Goal: Task Accomplishment & Management: Use online tool/utility

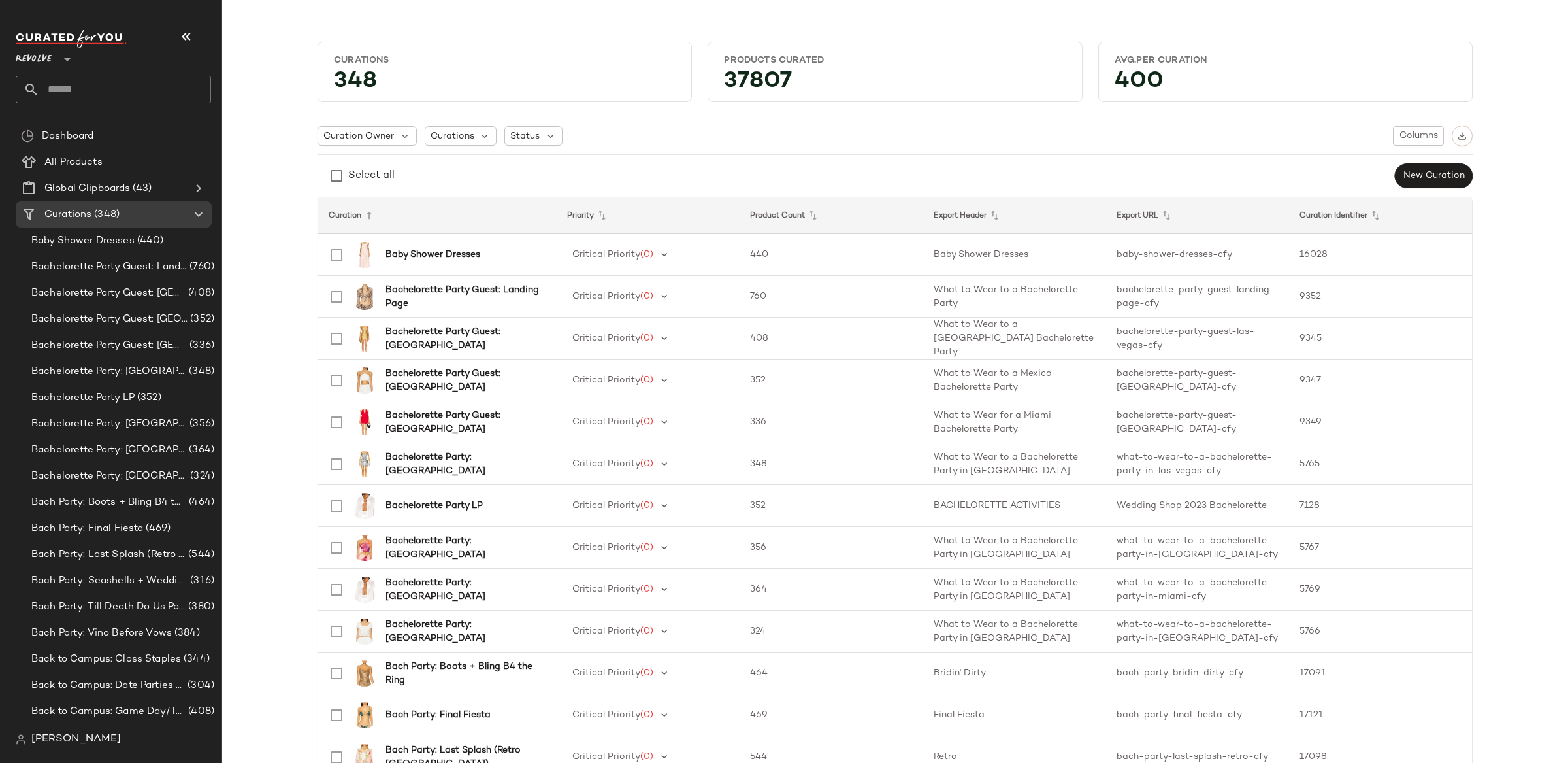
click at [57, 62] on div "Revolve **" at bounding box center [36, 51] width 41 height 33
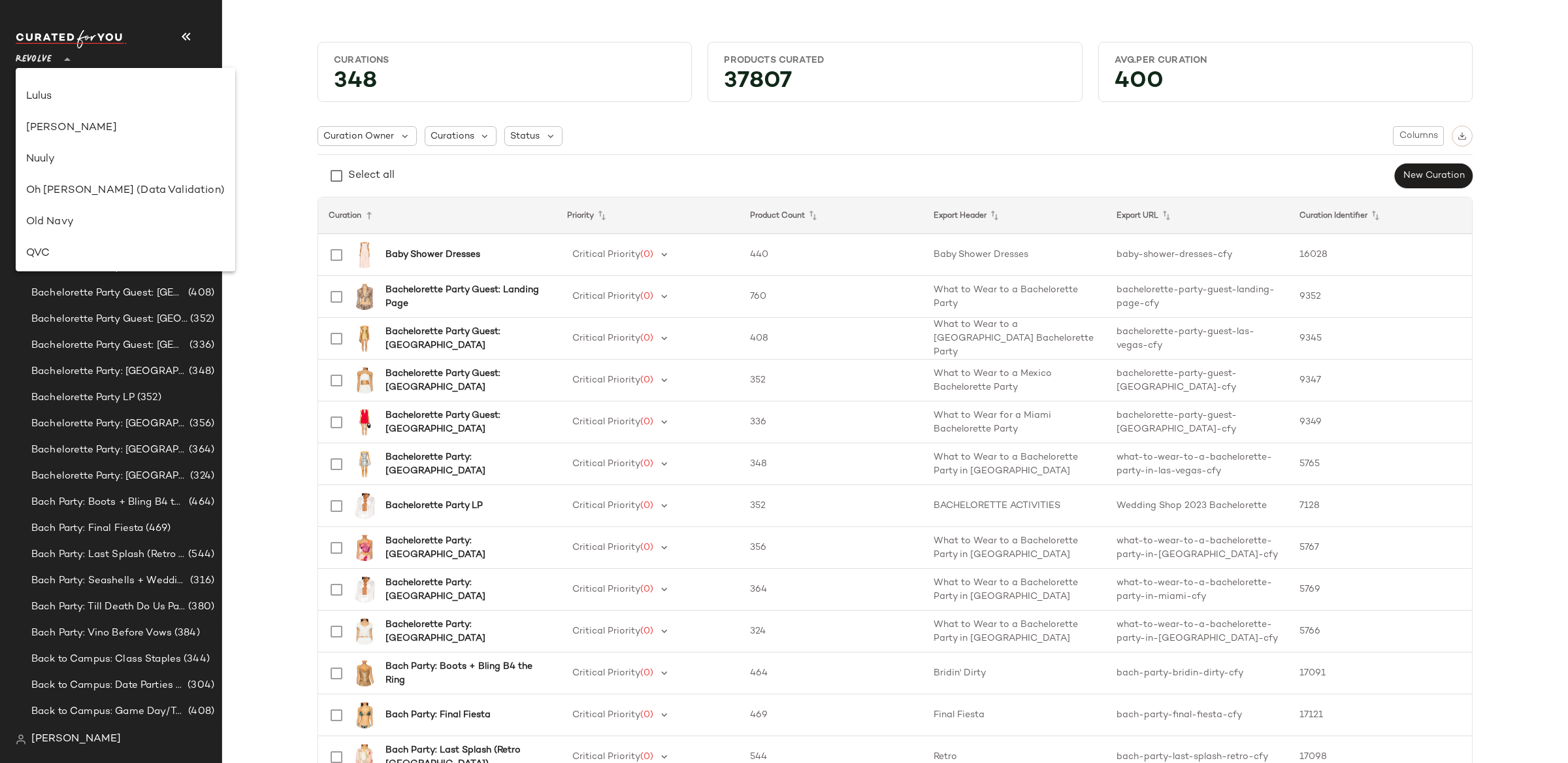
scroll to position [430, 0]
click at [50, 62] on span "Revolve" at bounding box center [33, 56] width 36 height 24
click at [100, 140] on div "GAP" at bounding box center [125, 137] width 198 height 15
type input "**"
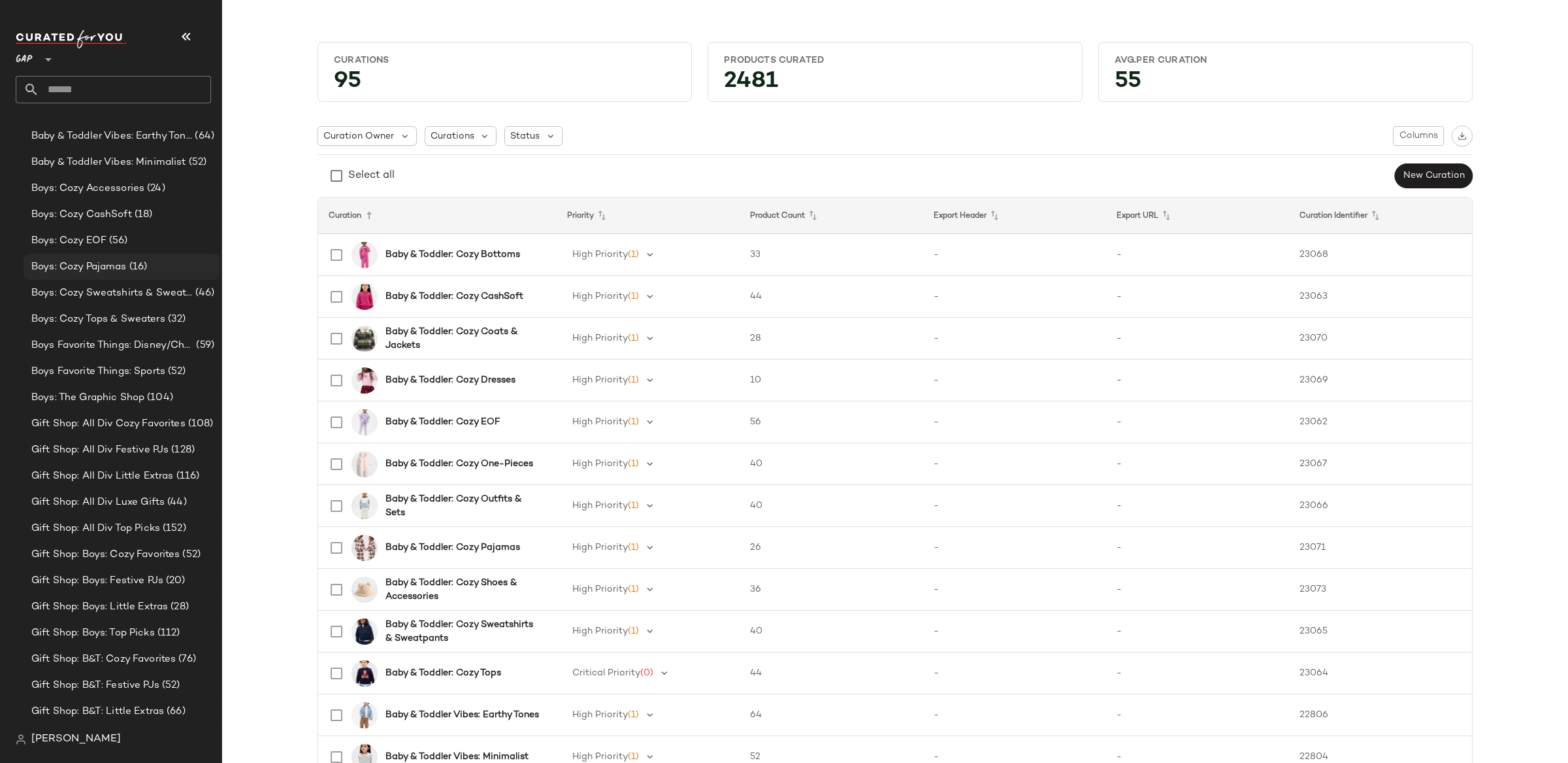
scroll to position [427, 0]
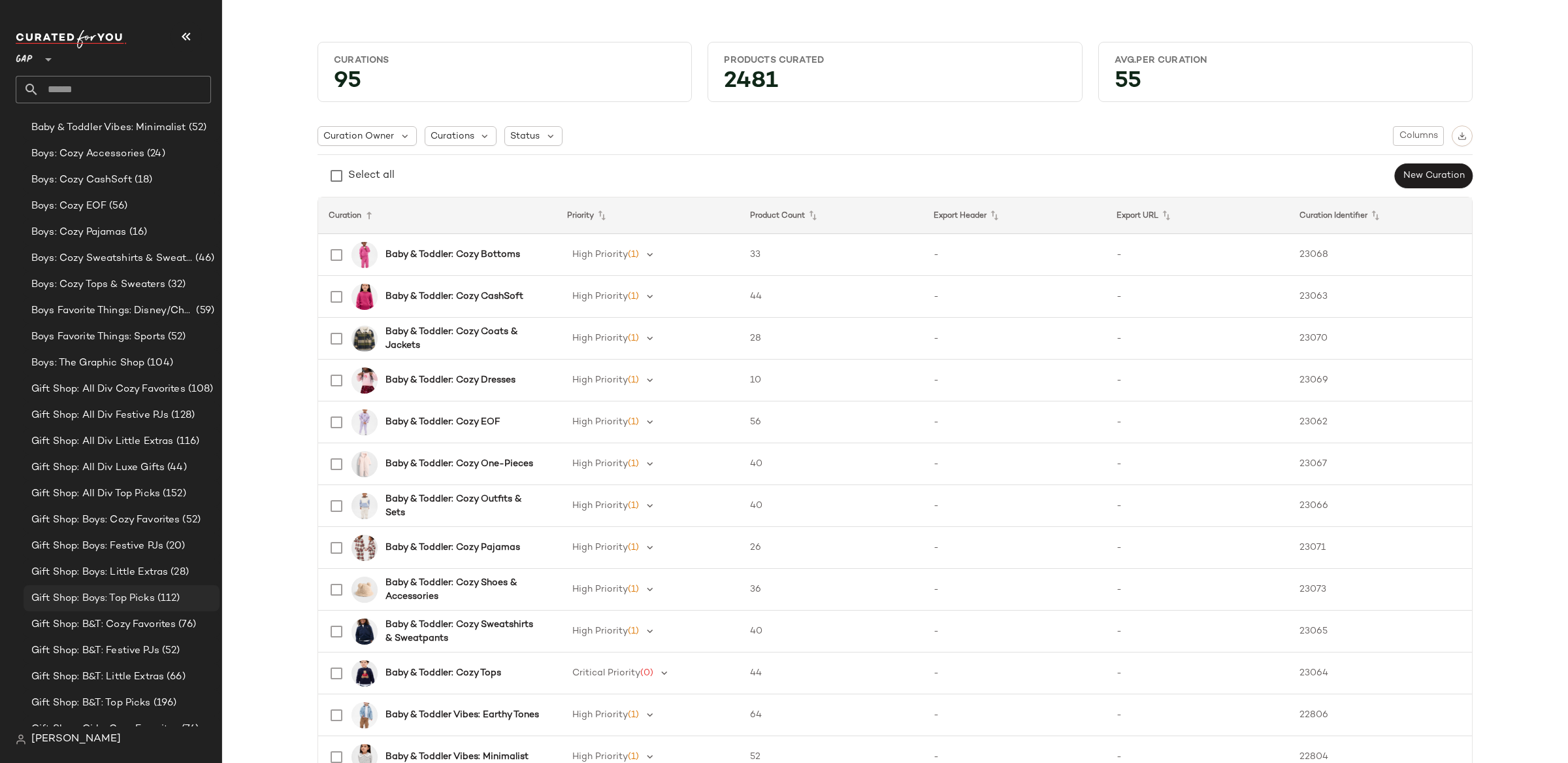
drag, startPoint x: 151, startPoint y: 600, endPoint x: 144, endPoint y: 607, distance: 9.9
click at [151, 600] on span "Gift Shop: Boys: Top Picks" at bounding box center [93, 598] width 123 height 15
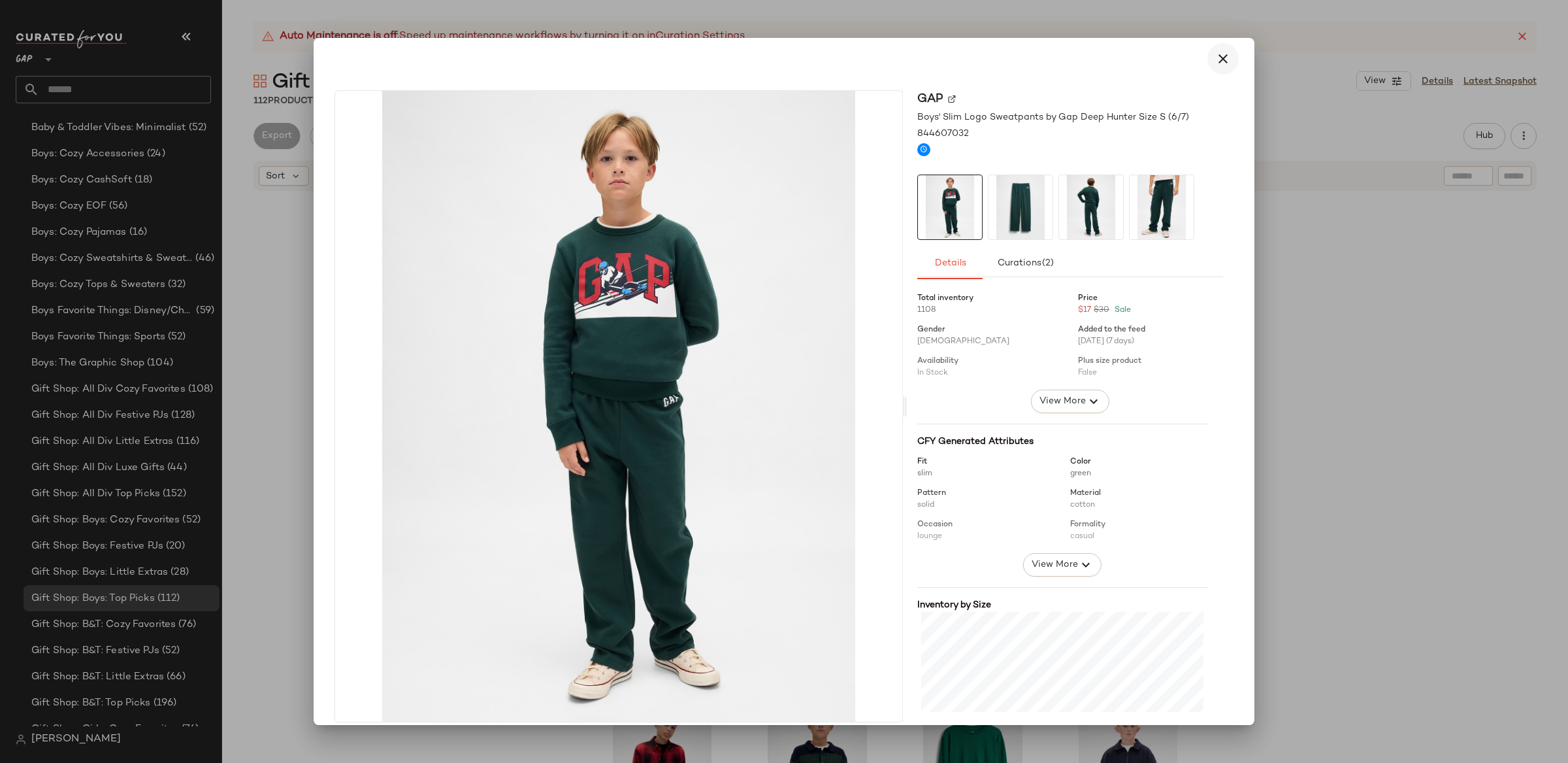
click at [1220, 60] on icon "button" at bounding box center [1223, 59] width 15 height 15
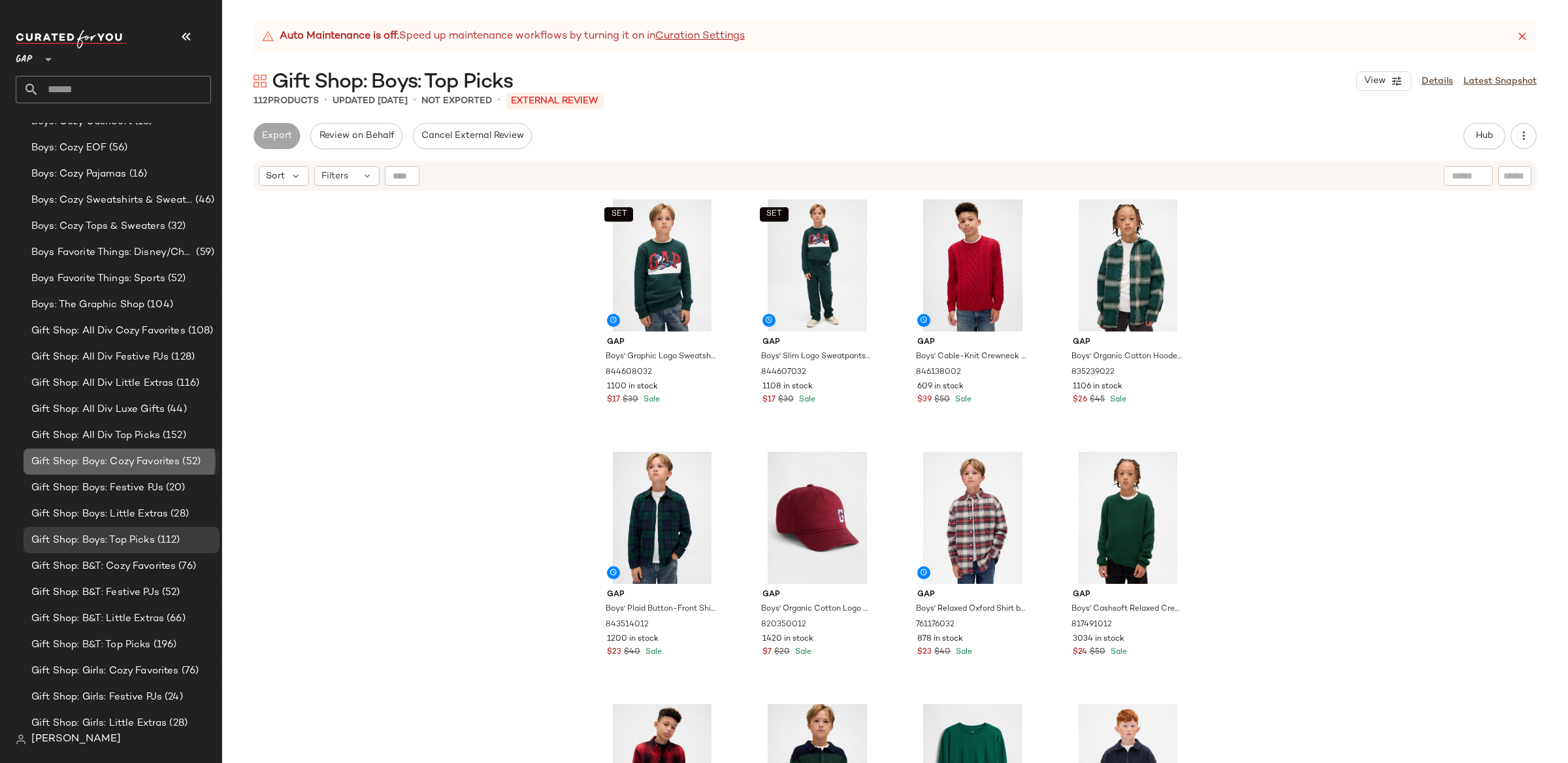
scroll to position [484, 0]
click at [120, 452] on div "Gift Shop: Boys: Cozy Favorites (52)" at bounding box center [122, 462] width 196 height 26
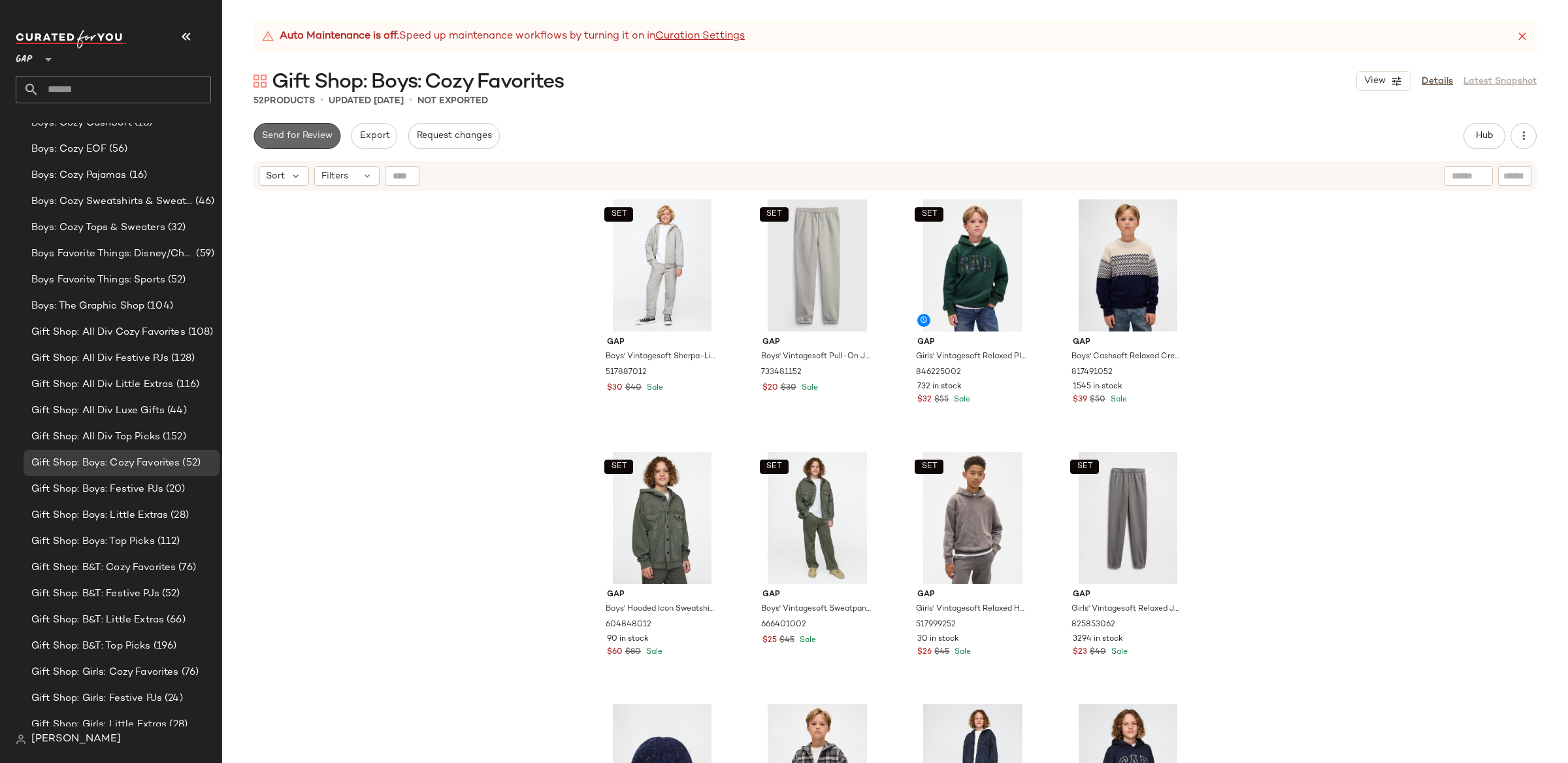
click at [313, 136] on span "Send for Review" at bounding box center [297, 135] width 71 height 11
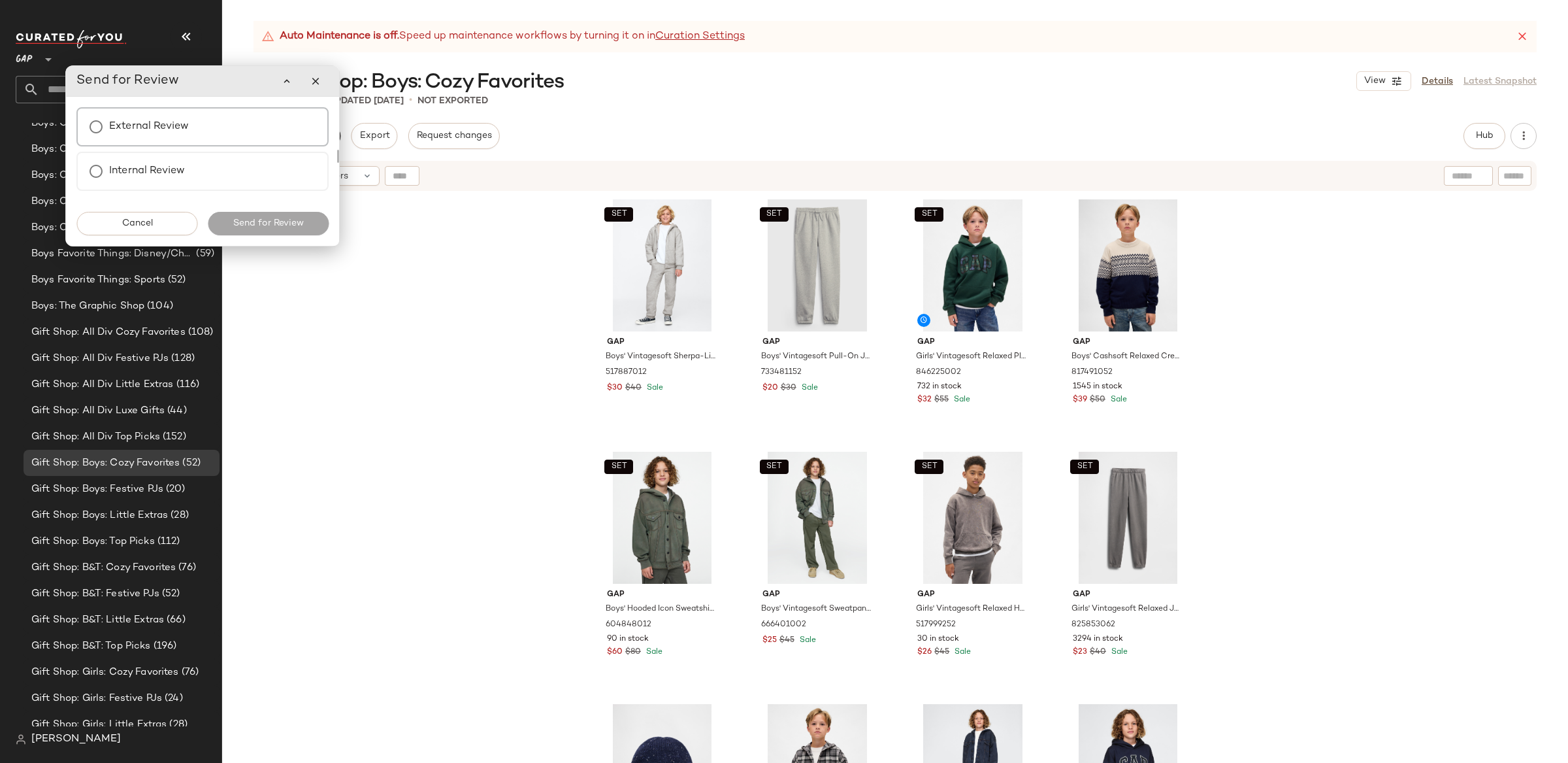
drag, startPoint x: 146, startPoint y: 126, endPoint x: 158, endPoint y: 140, distance: 18.4
click at [146, 126] on label "External Review" at bounding box center [149, 126] width 80 height 26
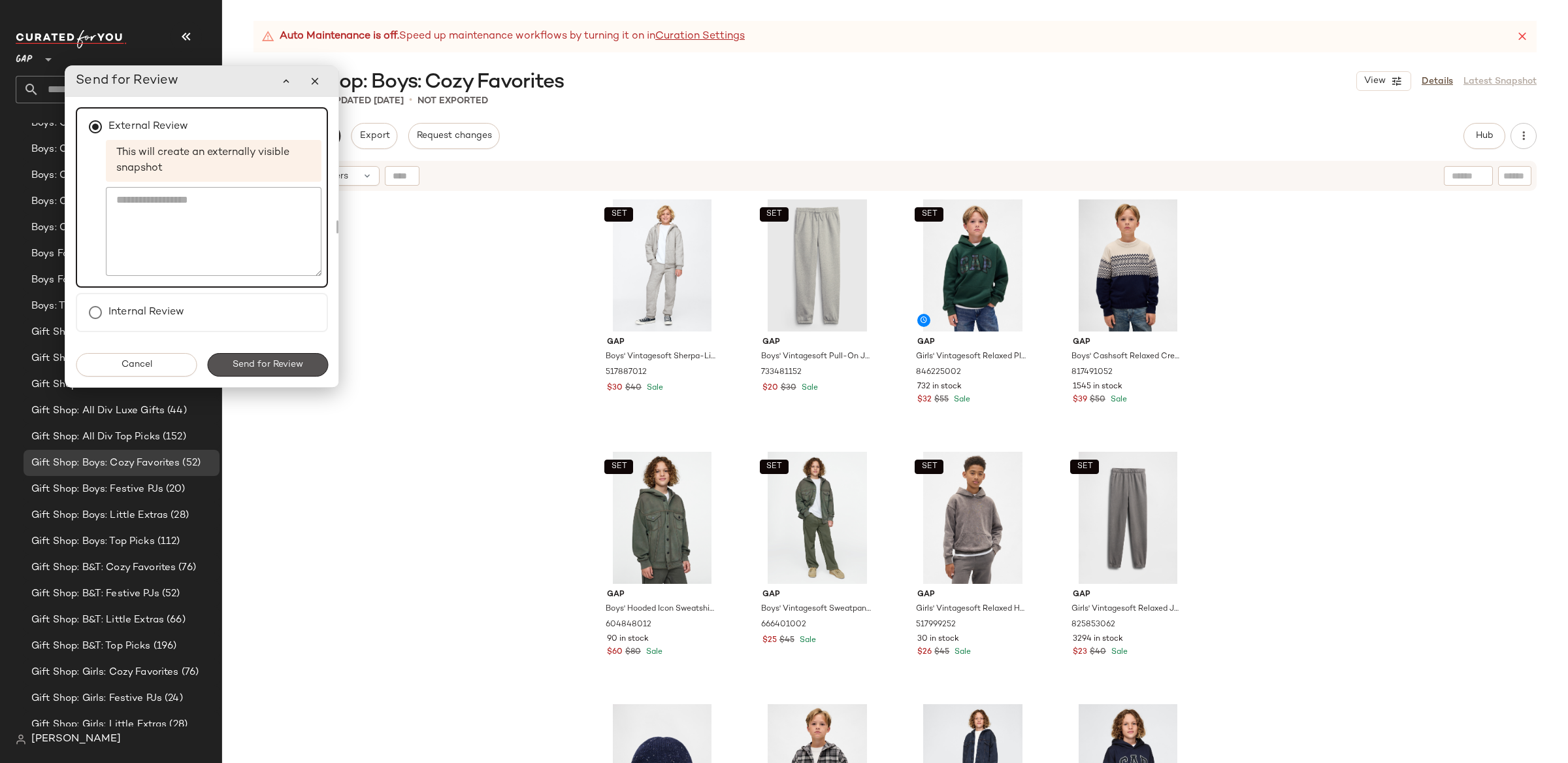
click at [275, 368] on span "Send for Review" at bounding box center [268, 365] width 71 height 11
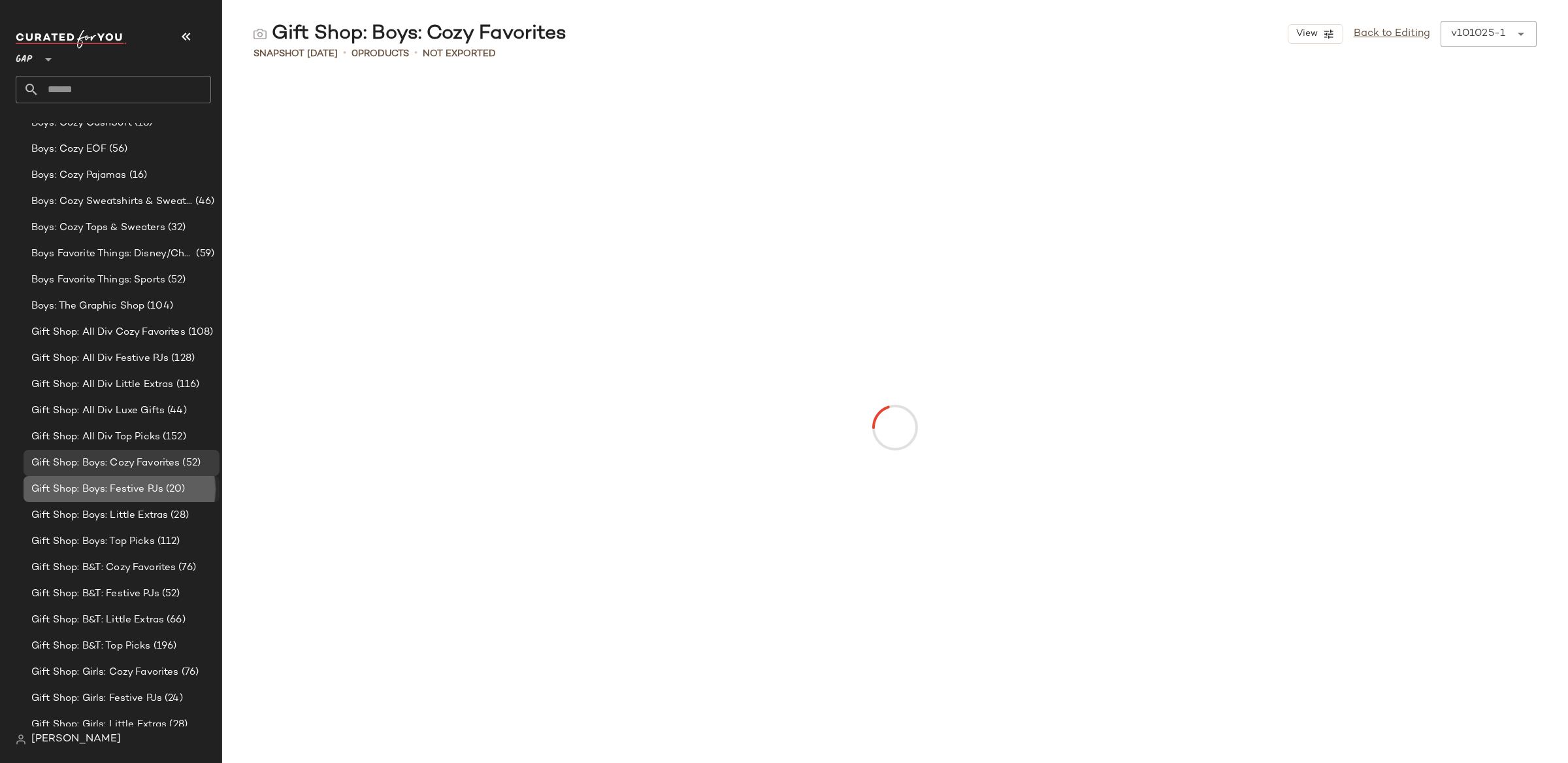
click at [107, 486] on span "Gift Shop: Boys: Festive PJs" at bounding box center [97, 489] width 132 height 15
